Goal: Information Seeking & Learning: Learn about a topic

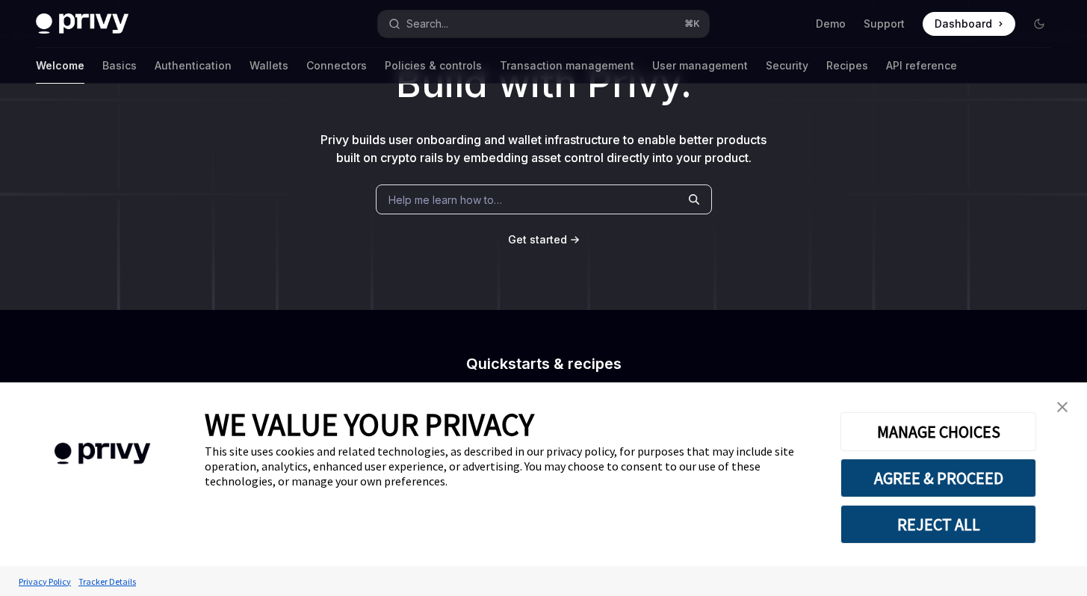
scroll to position [116, 0]
click at [1056, 403] on link "close banner" at bounding box center [1062, 407] width 30 height 30
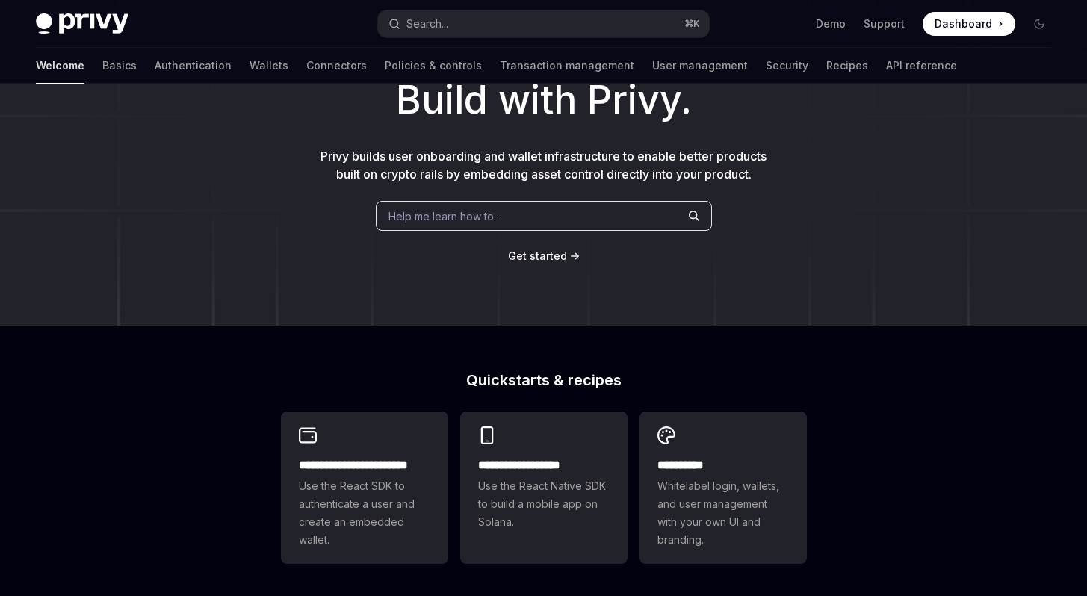
scroll to position [102, 0]
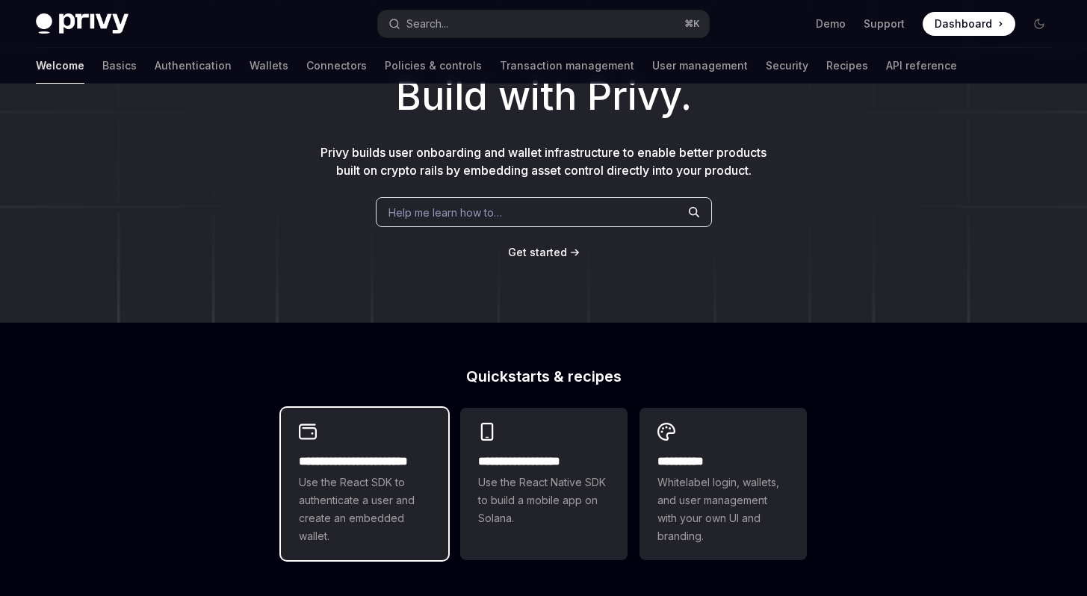
click at [409, 480] on span "Use the React SDK to authenticate a user and create an embedded wallet." at bounding box center [364, 510] width 131 height 72
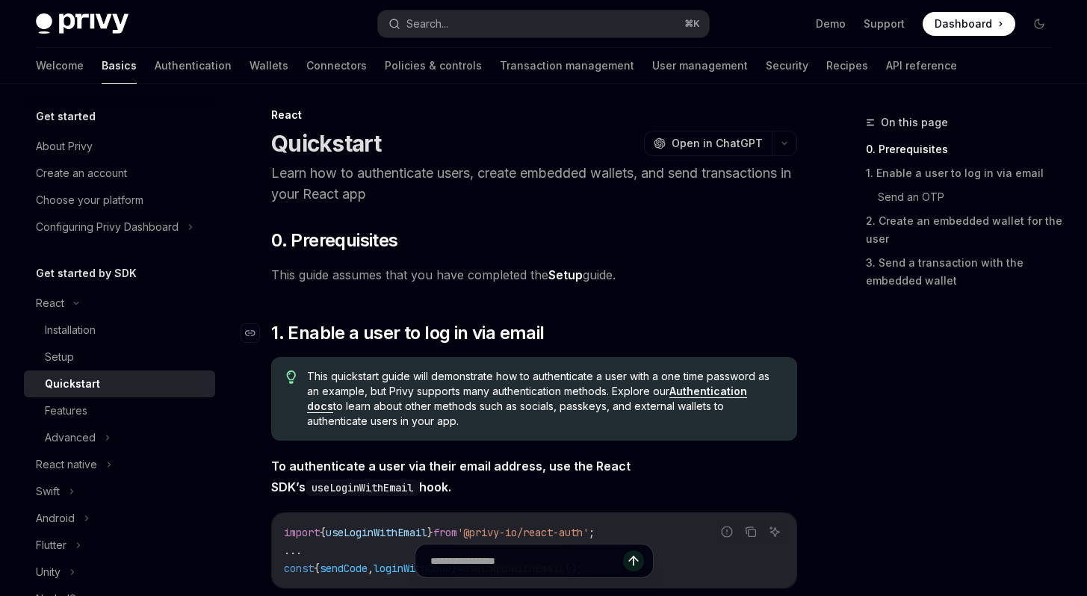
scroll to position [8, 0]
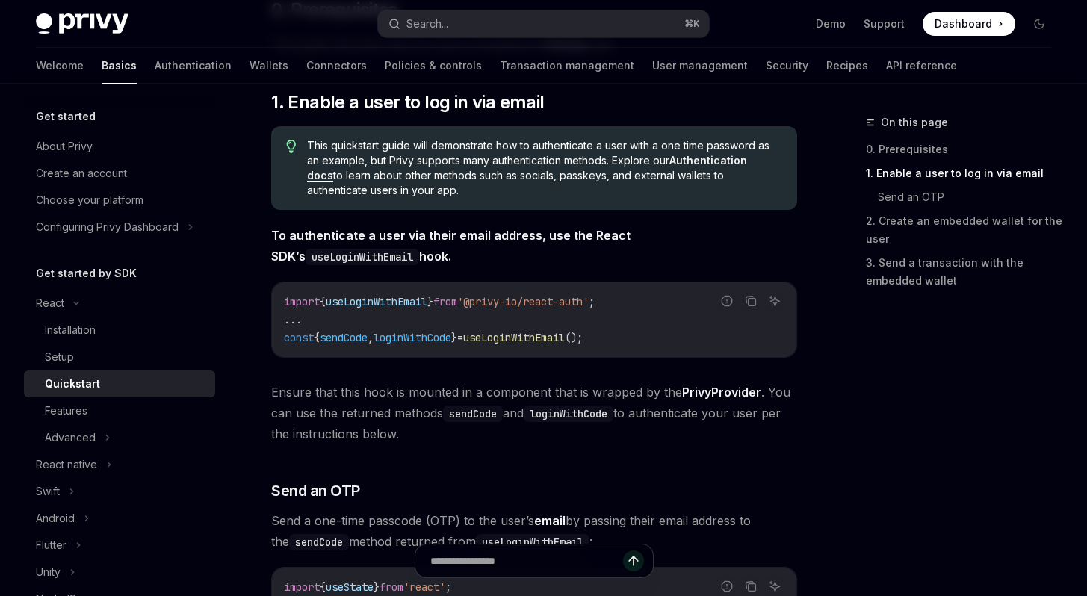
scroll to position [246, 0]
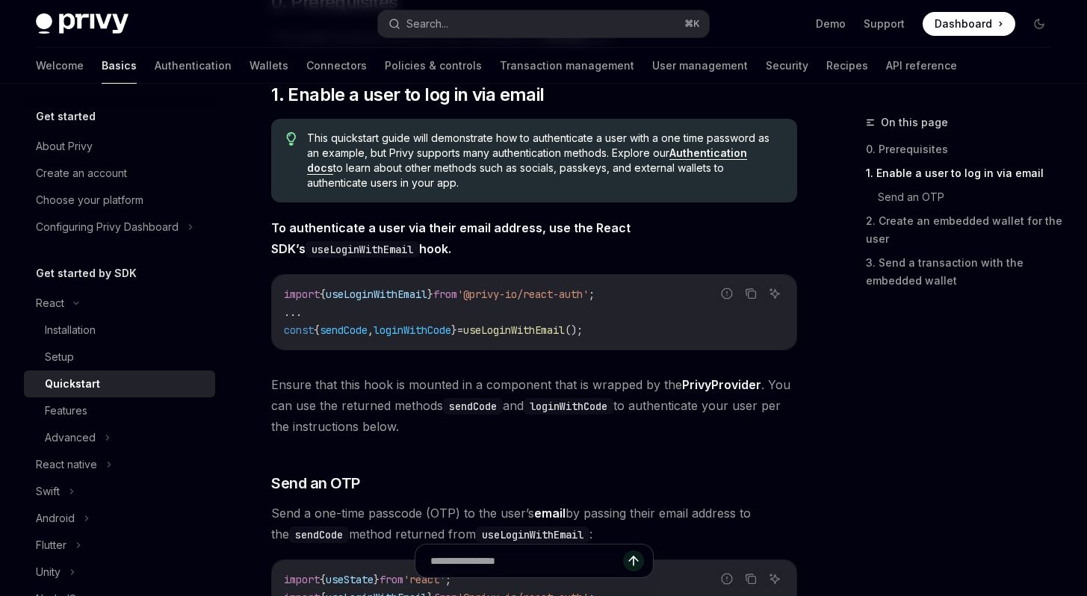
click at [425, 295] on span "useLoginWithEmail" at bounding box center [377, 294] width 102 height 13
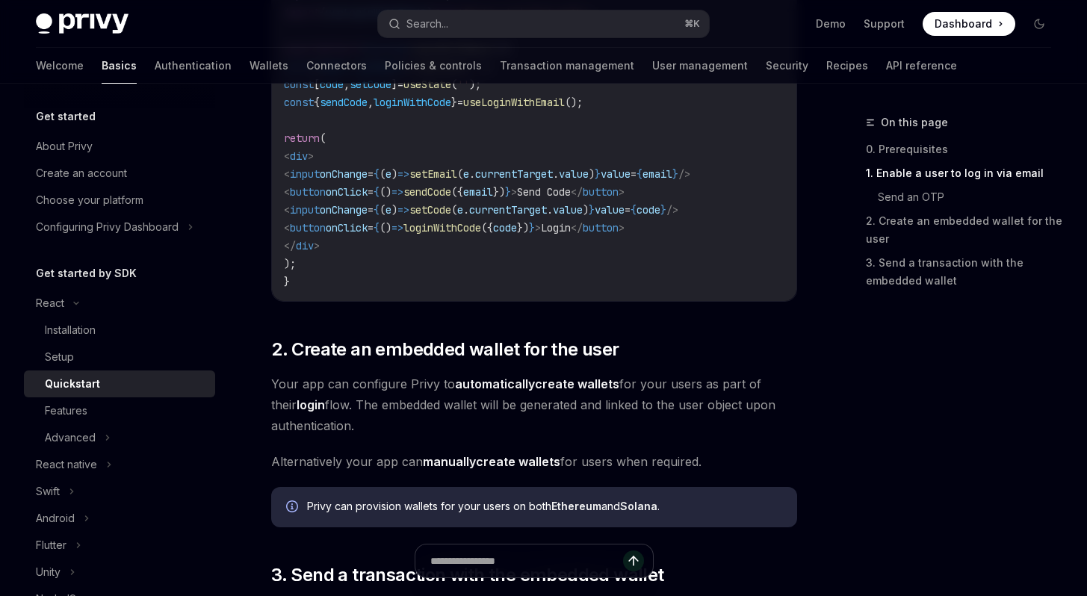
scroll to position [0, 0]
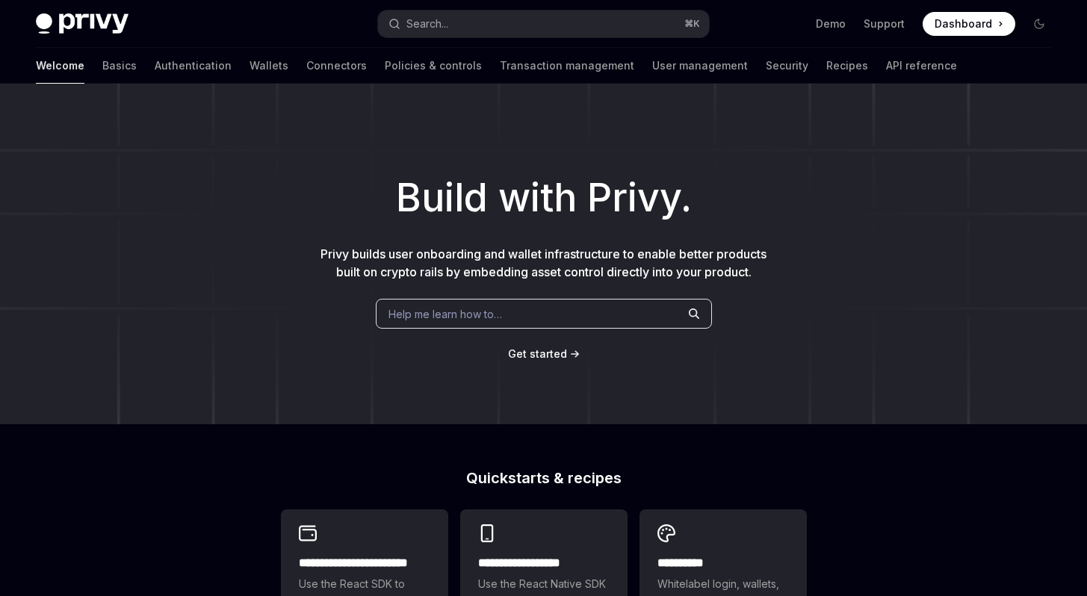
click at [99, 23] on img at bounding box center [82, 23] width 93 height 21
click at [107, 22] on img at bounding box center [82, 23] width 93 height 21
type textarea "*"
